Goal: Book appointment/travel/reservation

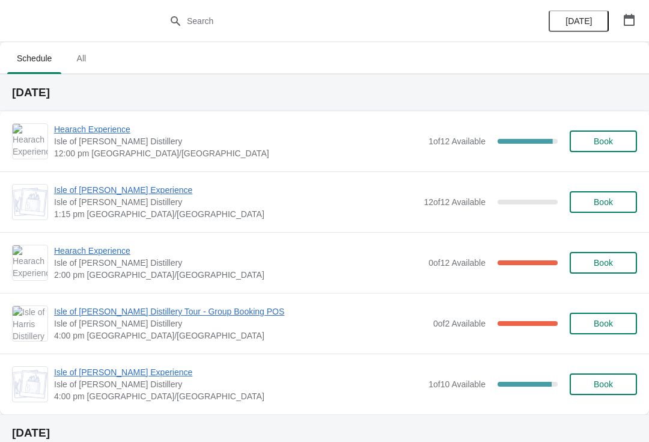
click at [116, 254] on span "Hearach Experience" at bounding box center [238, 251] width 369 height 12
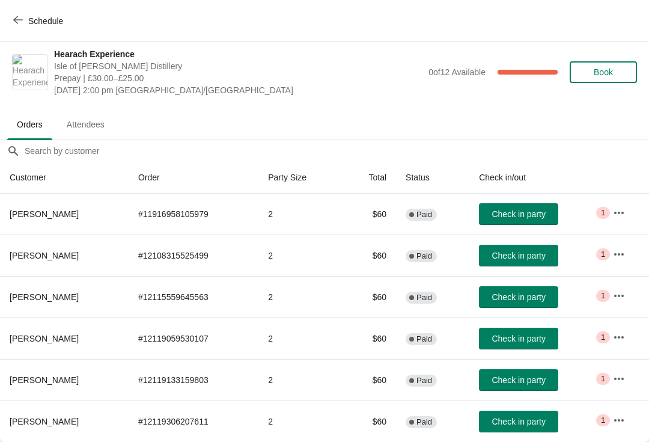
scroll to position [6, 0]
click at [23, 14] on button "Schedule" at bounding box center [39, 21] width 67 height 22
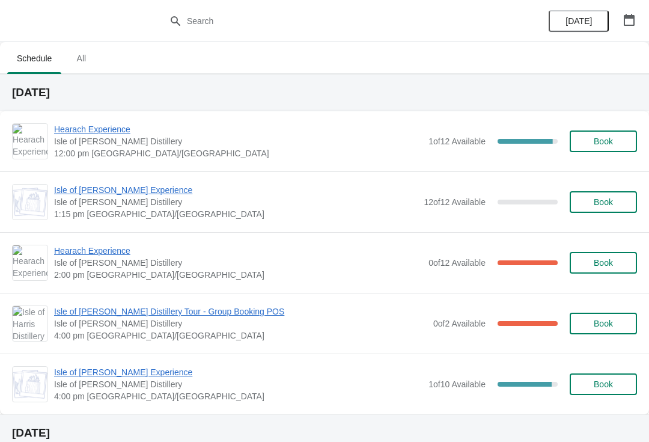
scroll to position [0, 0]
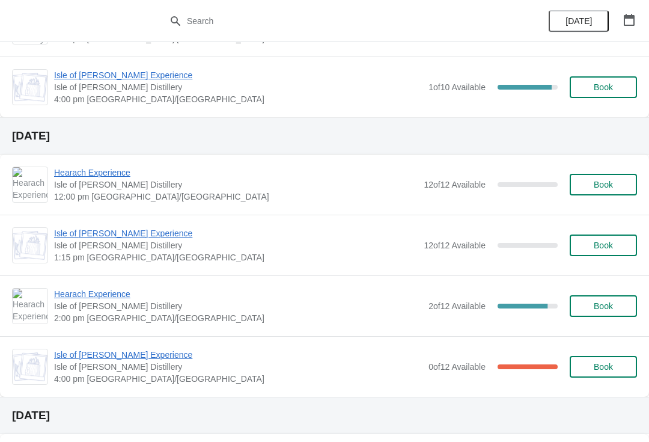
scroll to position [296, 0]
click at [117, 179] on span "Hearach Experience" at bounding box center [236, 173] width 364 height 12
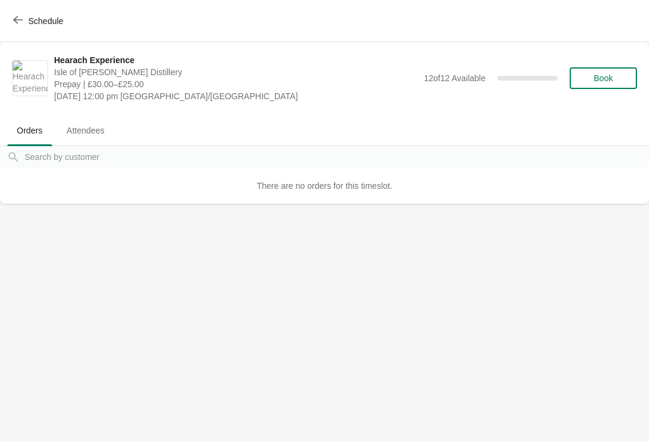
click at [23, 25] on span "Schedule" at bounding box center [40, 20] width 48 height 11
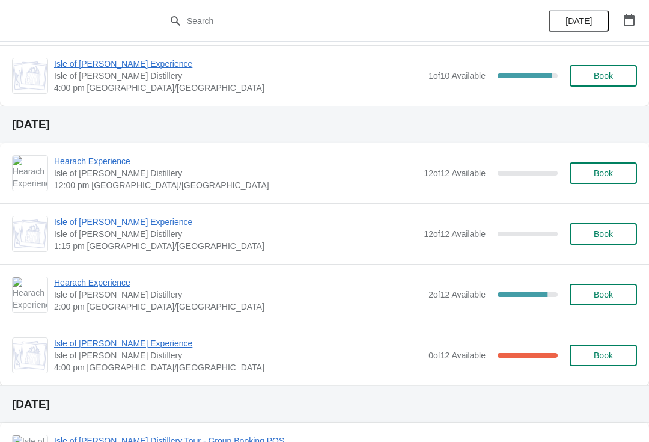
scroll to position [310, 0]
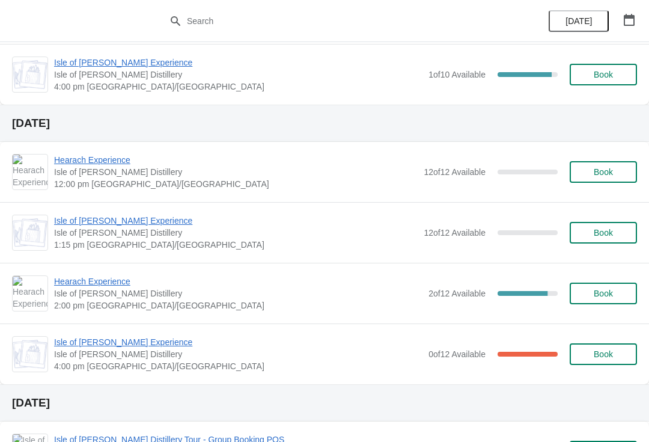
click at [603, 176] on span "Book" at bounding box center [603, 172] width 19 height 10
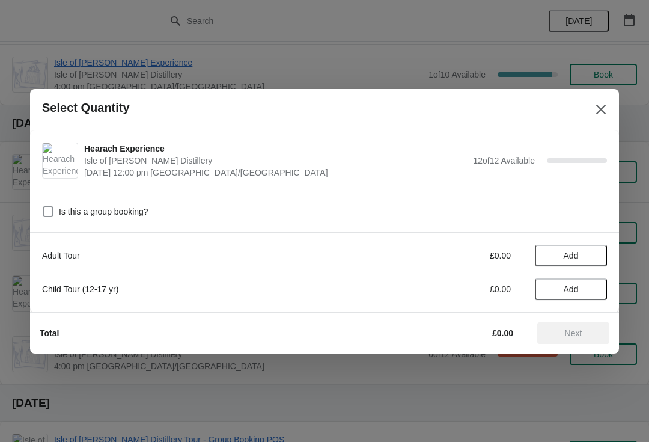
click at [575, 251] on span "Add" at bounding box center [571, 256] width 15 height 10
click at [578, 334] on span "Next" at bounding box center [573, 333] width 17 height 10
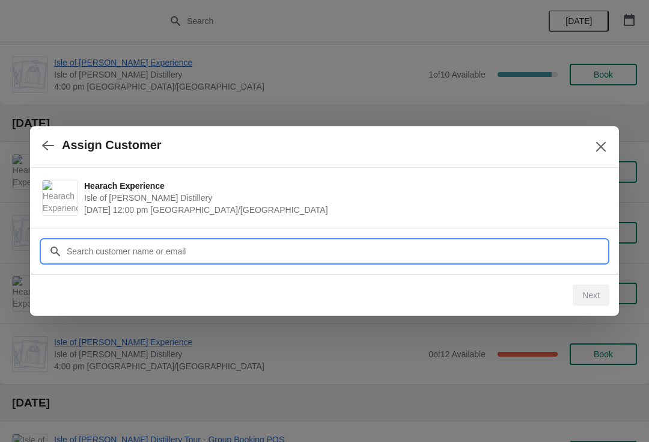
click at [163, 248] on input "Customer" at bounding box center [336, 252] width 541 height 22
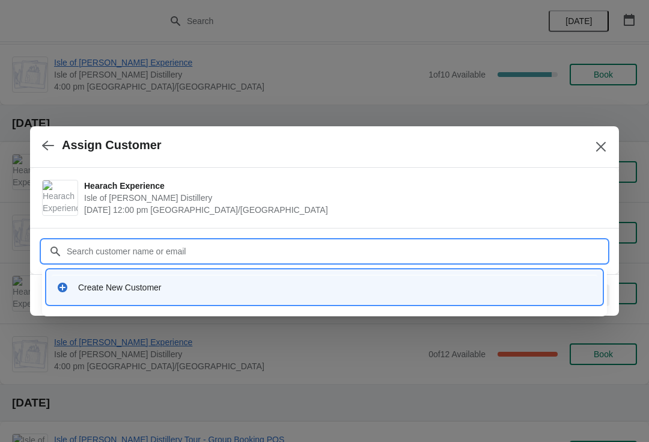
click at [163, 279] on div "Create New Customer" at bounding box center [325, 287] width 546 height 25
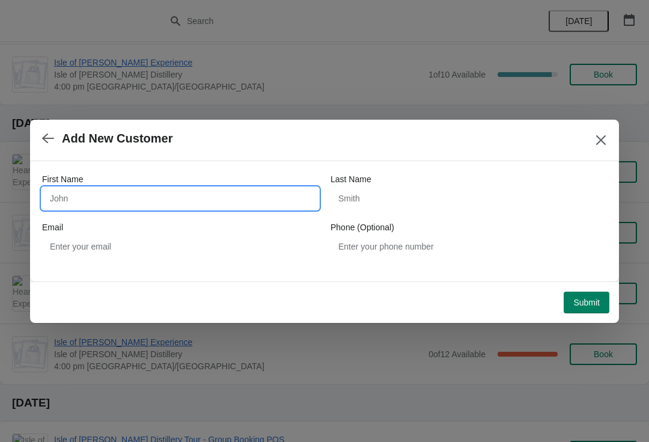
click at [102, 194] on input "First Name" at bounding box center [180, 199] width 277 height 22
type input "Stefan"
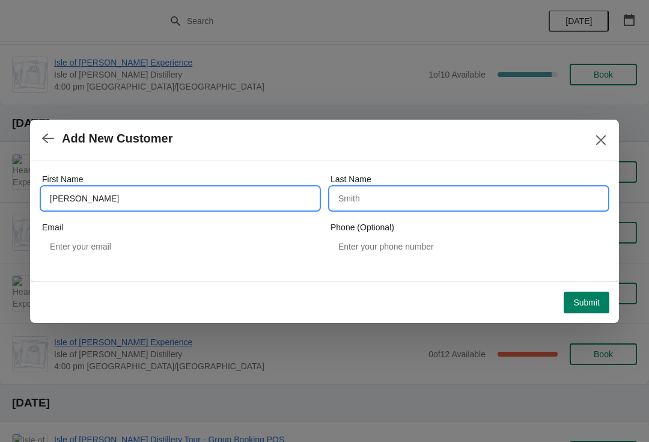
click at [387, 194] on input "Last Name" at bounding box center [469, 199] width 277 height 22
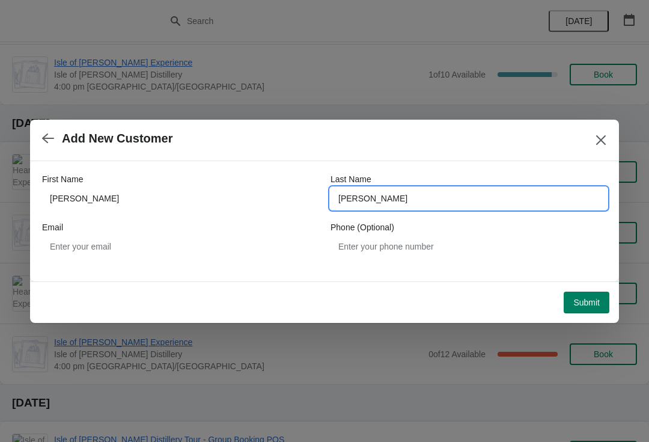
type input "Huber"
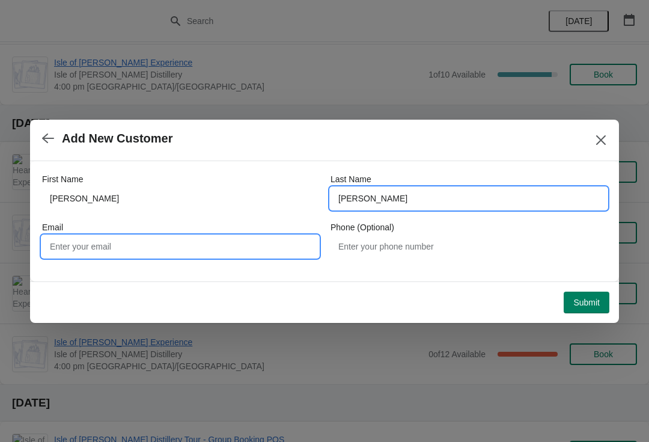
click at [108, 251] on input "Email" at bounding box center [180, 247] width 277 height 22
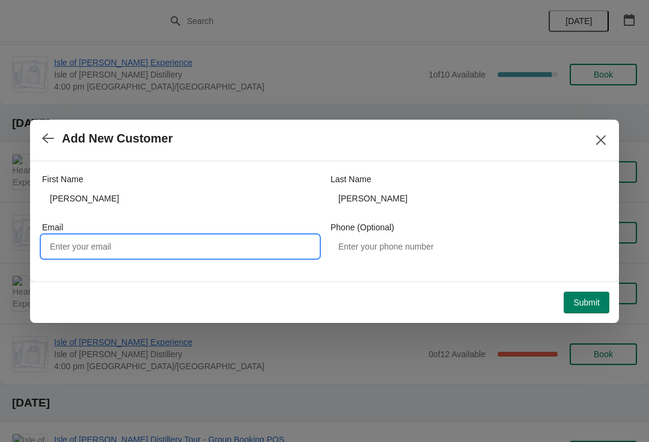
click at [125, 244] on input "Email" at bounding box center [180, 247] width 277 height 22
type input "M"
click at [172, 243] on input "Stefan.huber73@" at bounding box center [180, 247] width 277 height 22
type input "Stefan.huber73@gmx.de"
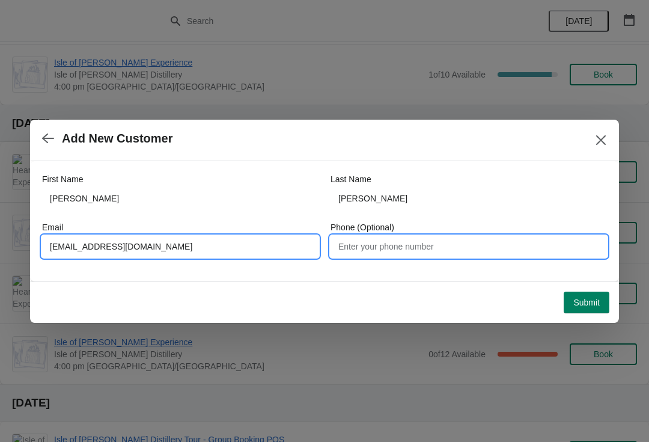
click at [415, 249] on input "Phone (Optional)" at bounding box center [469, 247] width 277 height 22
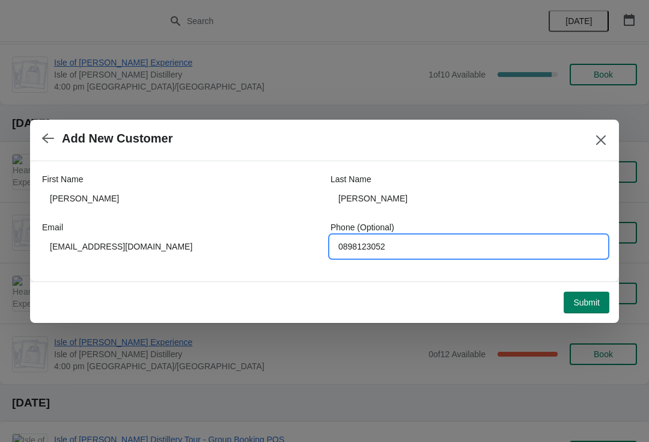
type input "0898123052"
click at [590, 308] on button "Submit" at bounding box center [587, 303] width 46 height 22
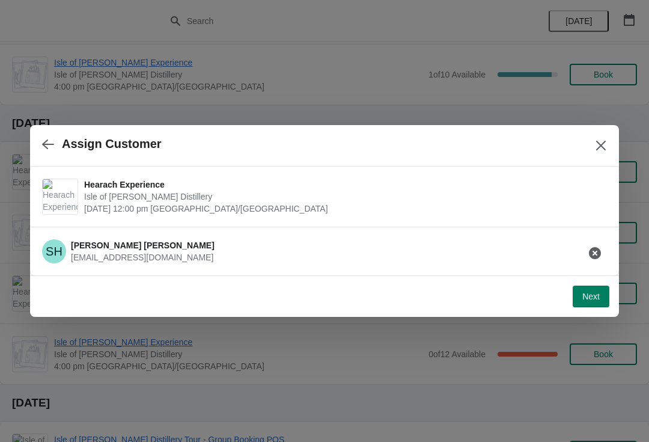
click at [590, 295] on span "Next" at bounding box center [591, 297] width 17 height 10
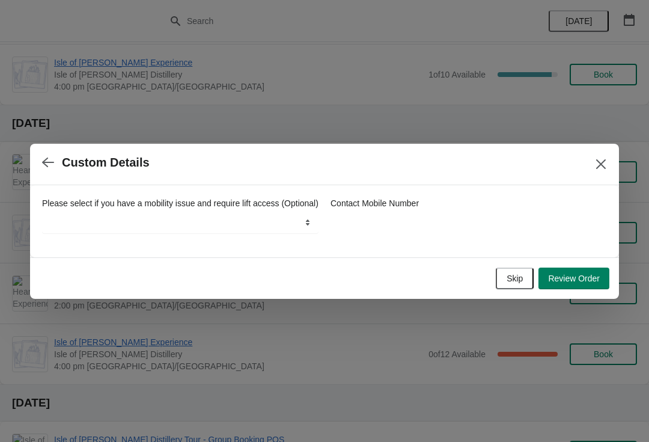
click at [523, 287] on button "Skip" at bounding box center [515, 279] width 38 height 22
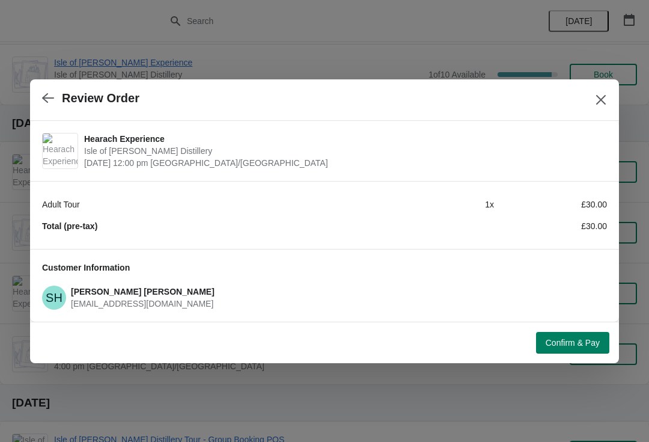
click at [57, 96] on button "button" at bounding box center [48, 98] width 22 height 23
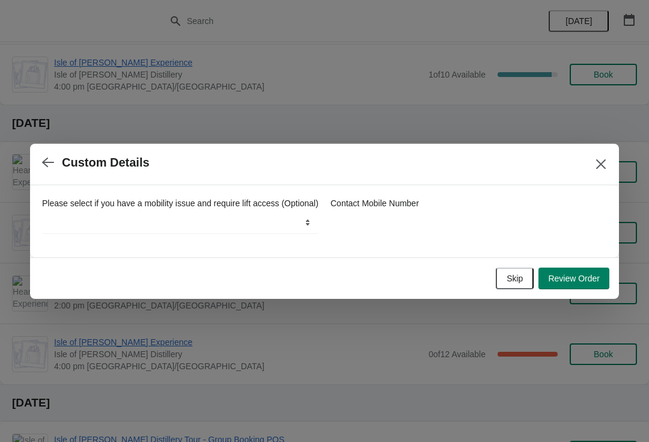
click at [44, 156] on icon "button" at bounding box center [48, 162] width 12 height 12
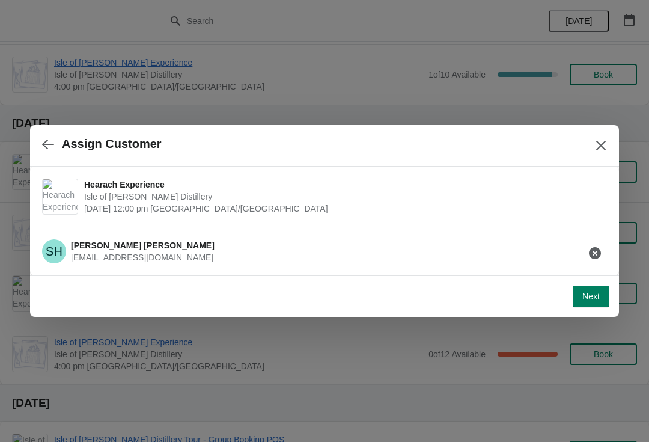
click at [54, 149] on button "button" at bounding box center [48, 143] width 22 height 23
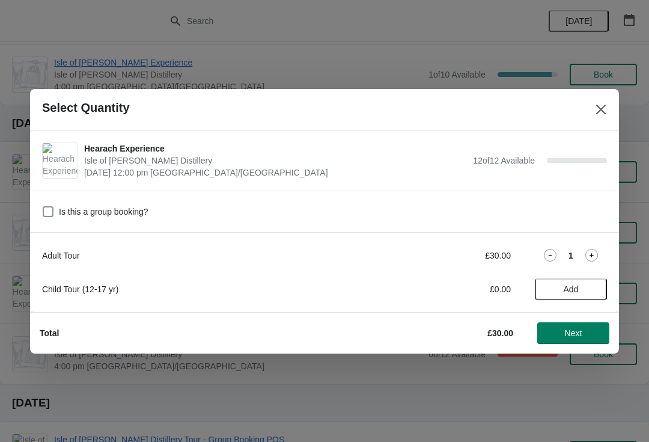
click at [600, 249] on div "1" at bounding box center [571, 255] width 72 height 13
click at [594, 250] on icon at bounding box center [592, 255] width 13 height 13
click at [592, 324] on button "Next" at bounding box center [574, 333] width 72 height 22
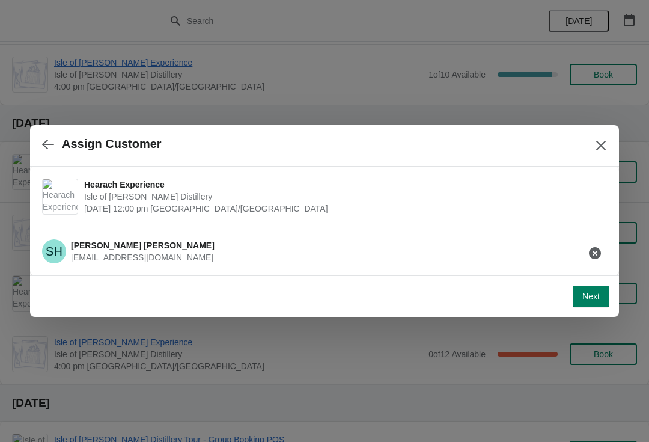
click at [595, 295] on span "Next" at bounding box center [591, 297] width 17 height 10
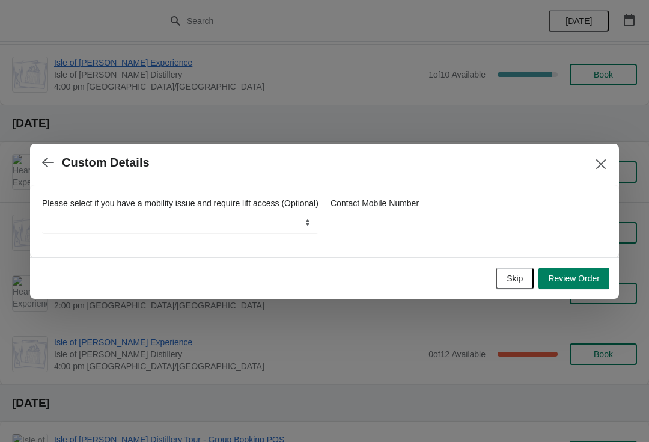
click at [603, 278] on button "Review Order" at bounding box center [574, 279] width 71 height 22
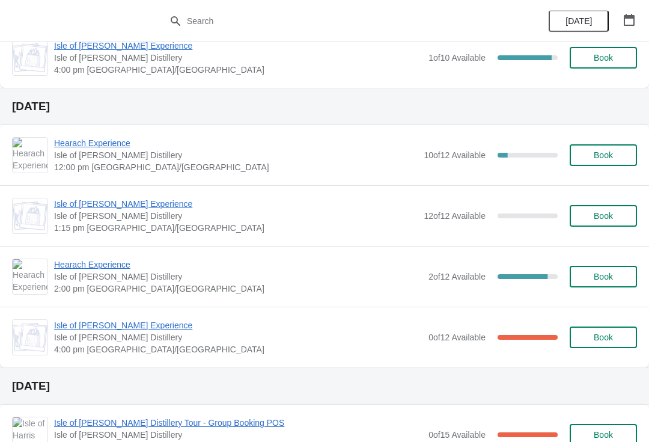
scroll to position [335, 0]
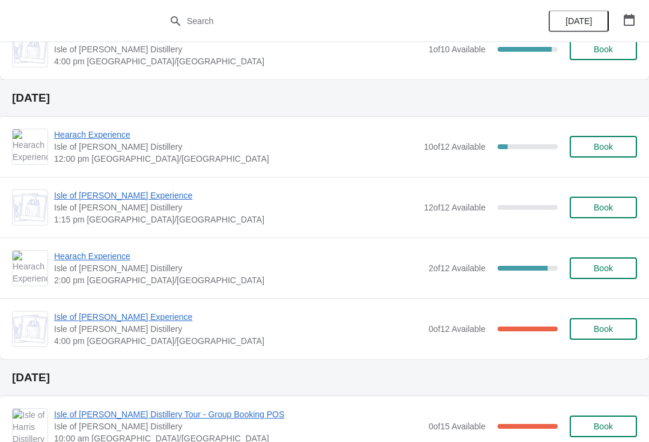
click at [128, 193] on span "Isle of [PERSON_NAME] Experience" at bounding box center [236, 195] width 364 height 12
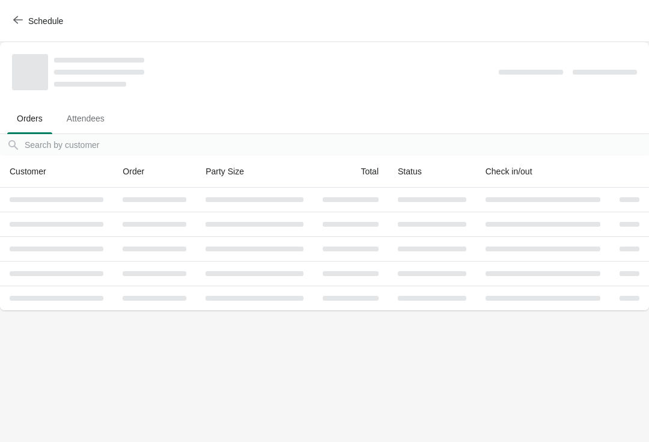
scroll to position [0, 0]
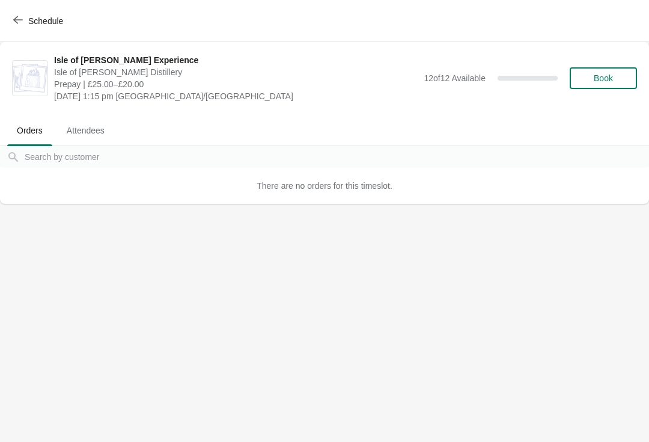
click at [49, 23] on span "Schedule" at bounding box center [45, 21] width 35 height 10
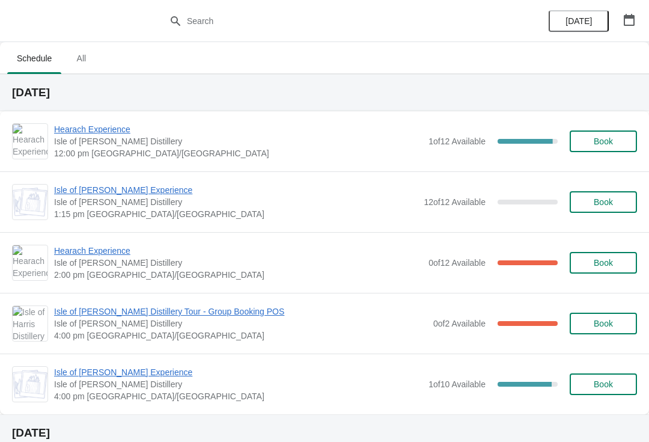
click at [97, 126] on span "Hearach Experience" at bounding box center [238, 129] width 369 height 12
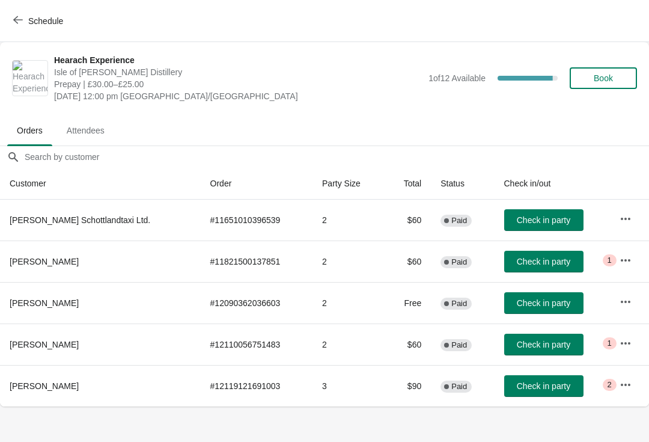
click at [51, 19] on span "Schedule" at bounding box center [45, 21] width 35 height 10
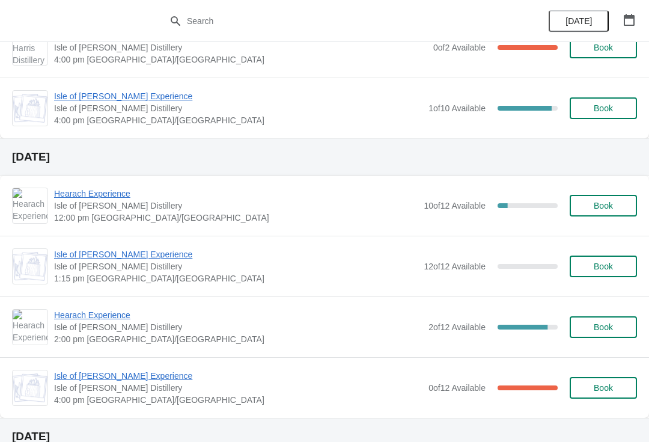
scroll to position [300, 0]
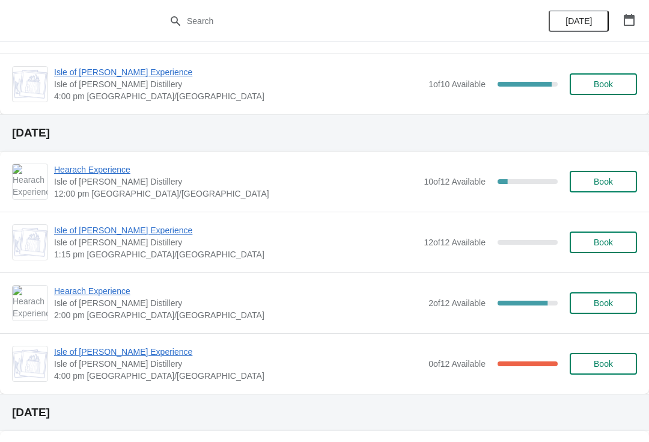
click at [102, 171] on span "Hearach Experience" at bounding box center [236, 170] width 364 height 12
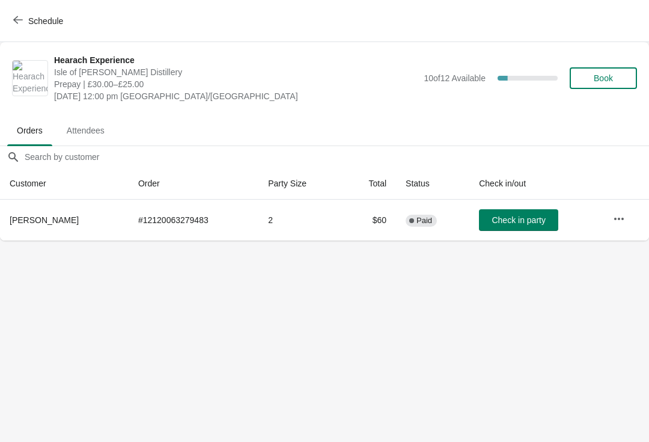
click at [52, 12] on button "Schedule" at bounding box center [39, 21] width 67 height 22
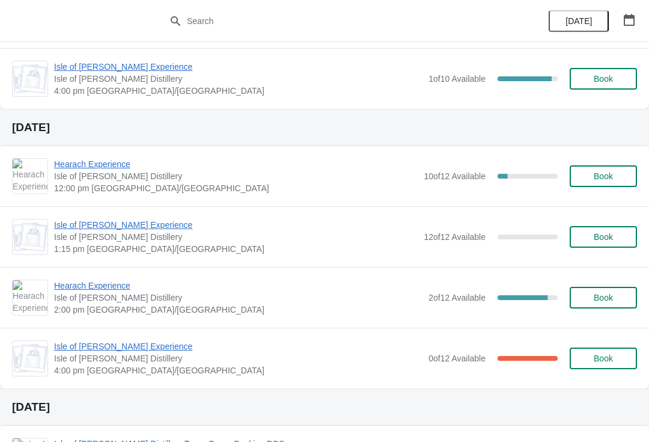
scroll to position [307, 0]
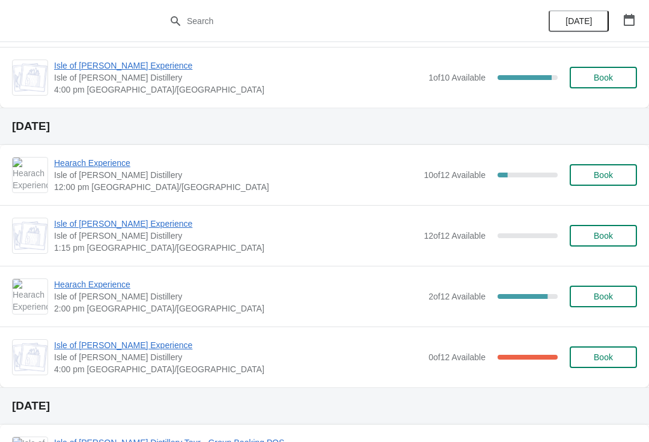
click at [122, 222] on span "Isle of [PERSON_NAME] Experience" at bounding box center [236, 224] width 364 height 12
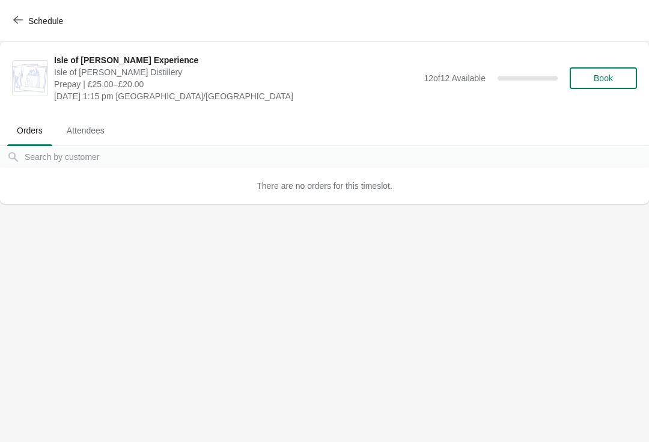
scroll to position [0, 0]
click at [31, 28] on button "Schedule" at bounding box center [39, 21] width 67 height 22
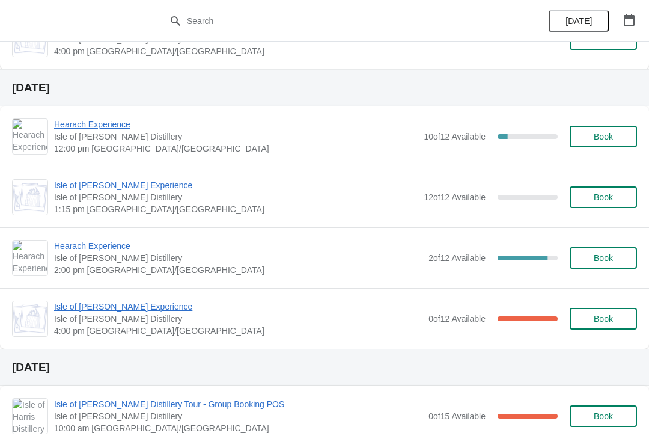
scroll to position [355, 0]
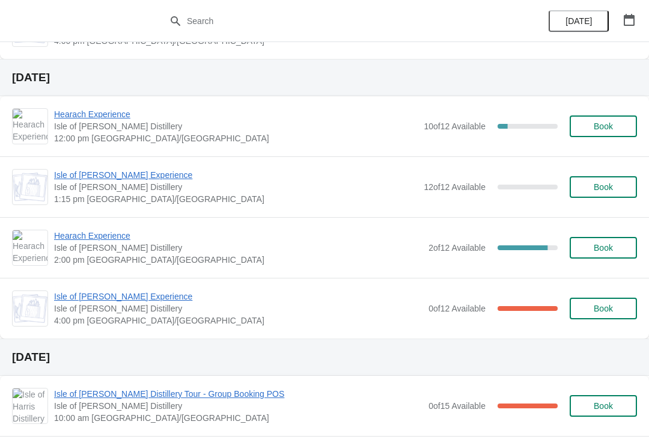
click at [98, 236] on span "Hearach Experience" at bounding box center [238, 236] width 369 height 12
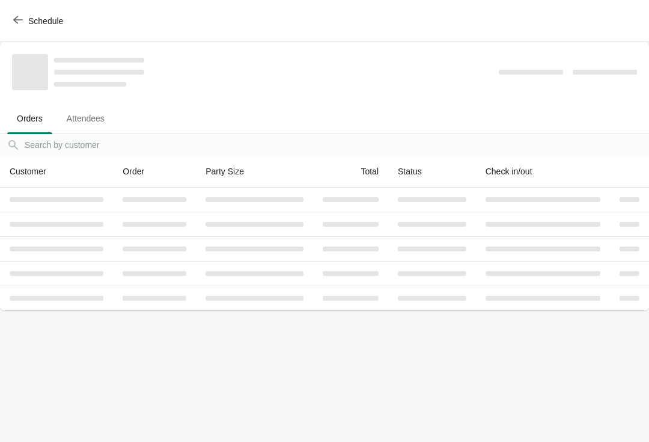
scroll to position [0, 0]
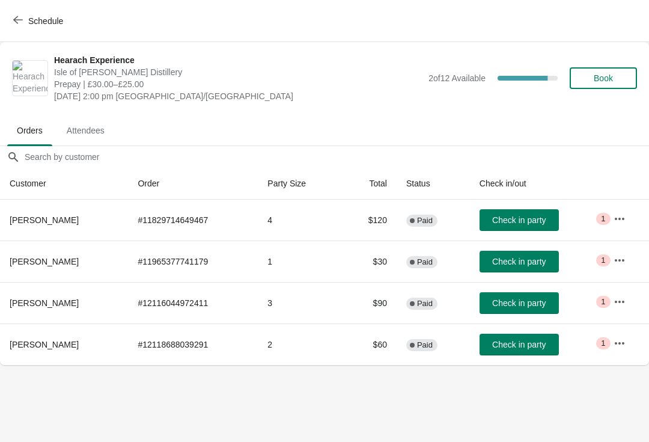
click at [48, 19] on span "Schedule" at bounding box center [45, 21] width 35 height 10
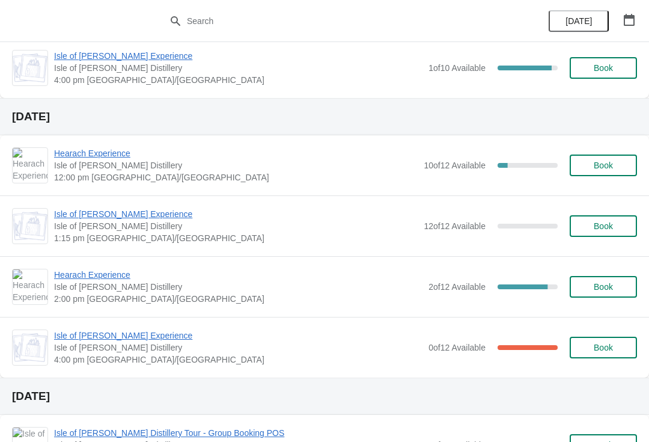
scroll to position [322, 0]
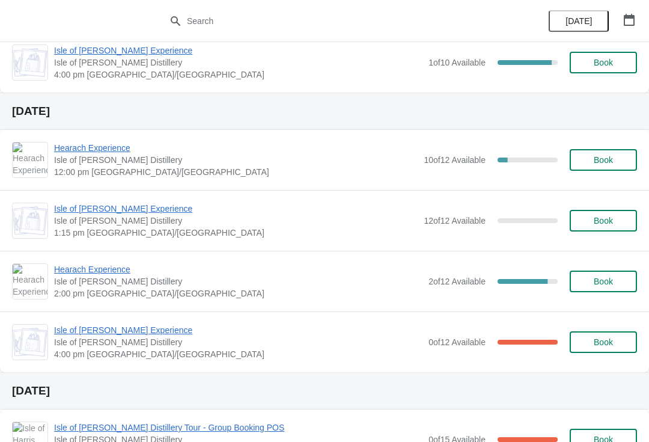
click at [126, 330] on span "Isle of [PERSON_NAME] Experience" at bounding box center [238, 330] width 369 height 12
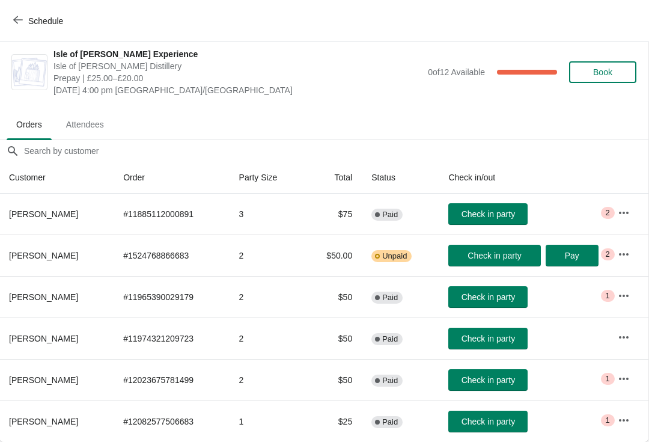
scroll to position [6, 1]
click at [618, 376] on icon "button" at bounding box center [624, 379] width 12 height 12
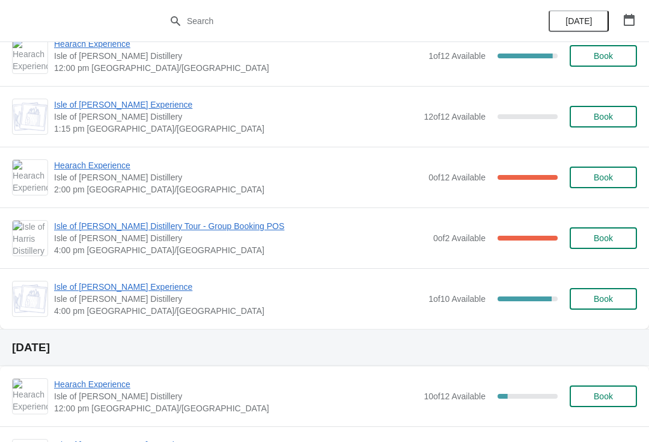
scroll to position [90, 0]
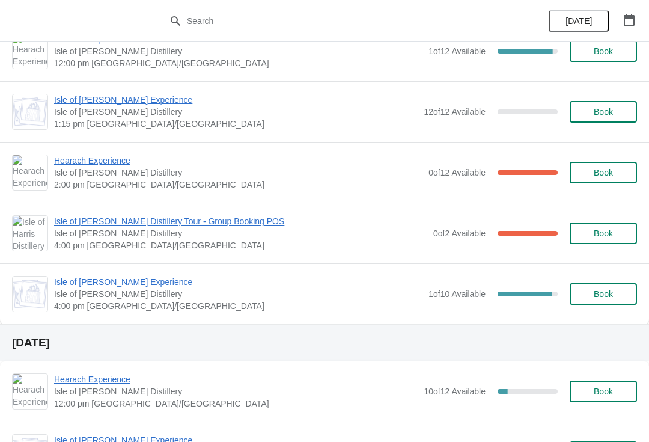
click at [71, 236] on span "Isle of [PERSON_NAME] Distillery" at bounding box center [240, 233] width 373 height 12
click at [79, 218] on span "Isle of [PERSON_NAME] Distillery Tour - Group Booking POS" at bounding box center [240, 221] width 373 height 12
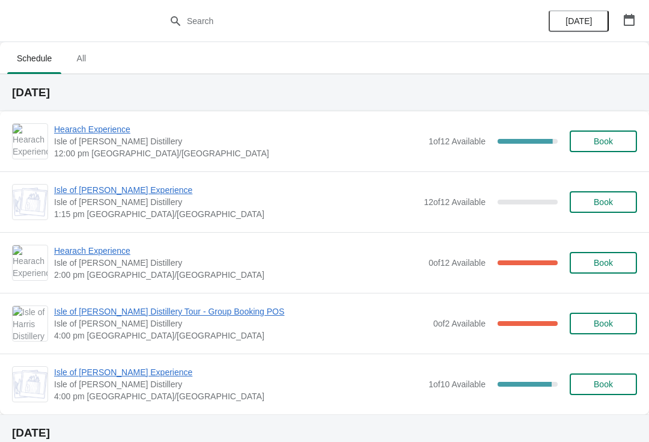
click at [99, 194] on span "Isle of [PERSON_NAME] Experience" at bounding box center [236, 190] width 364 height 12
